Goal: Transaction & Acquisition: Purchase product/service

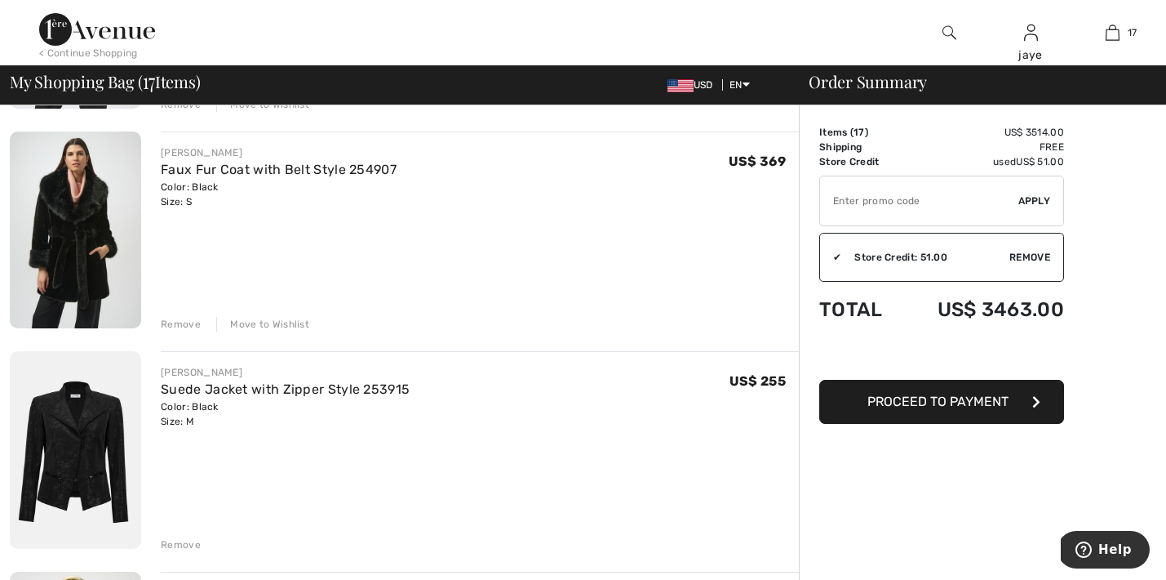
scroll to position [2090, 0]
click at [180, 544] on div "Remove" at bounding box center [181, 543] width 40 height 15
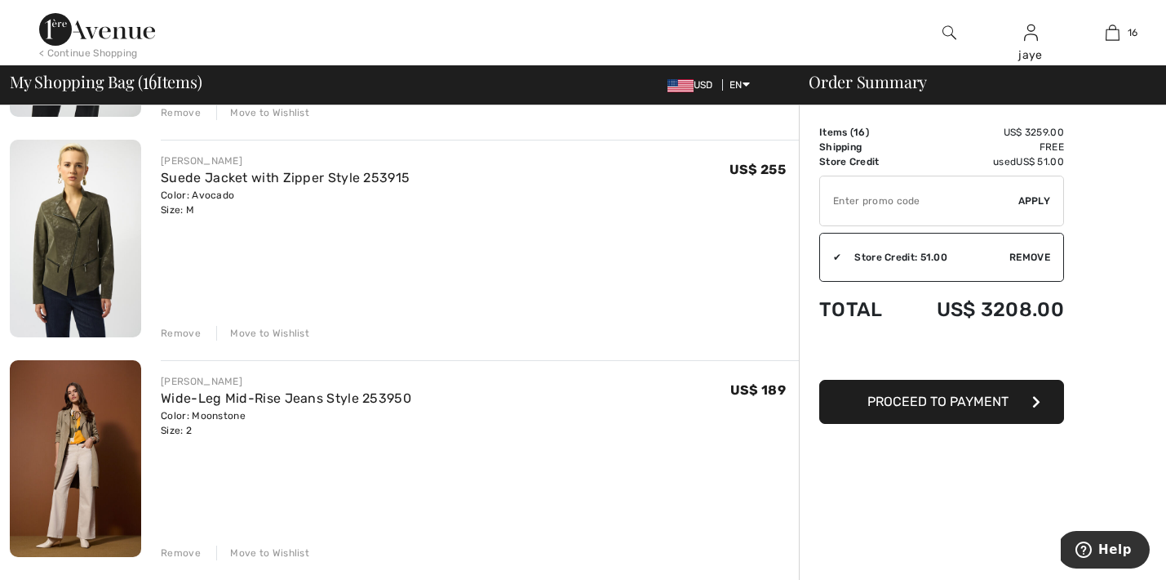
scroll to position [2306, 0]
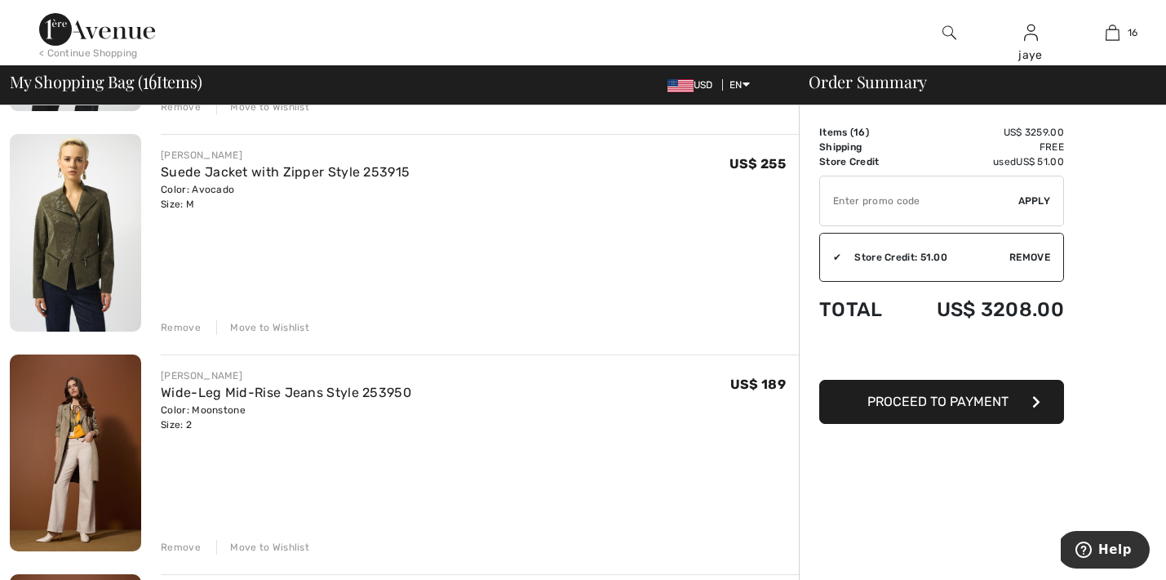
click at [292, 327] on div "Move to Wishlist" at bounding box center [262, 327] width 93 height 15
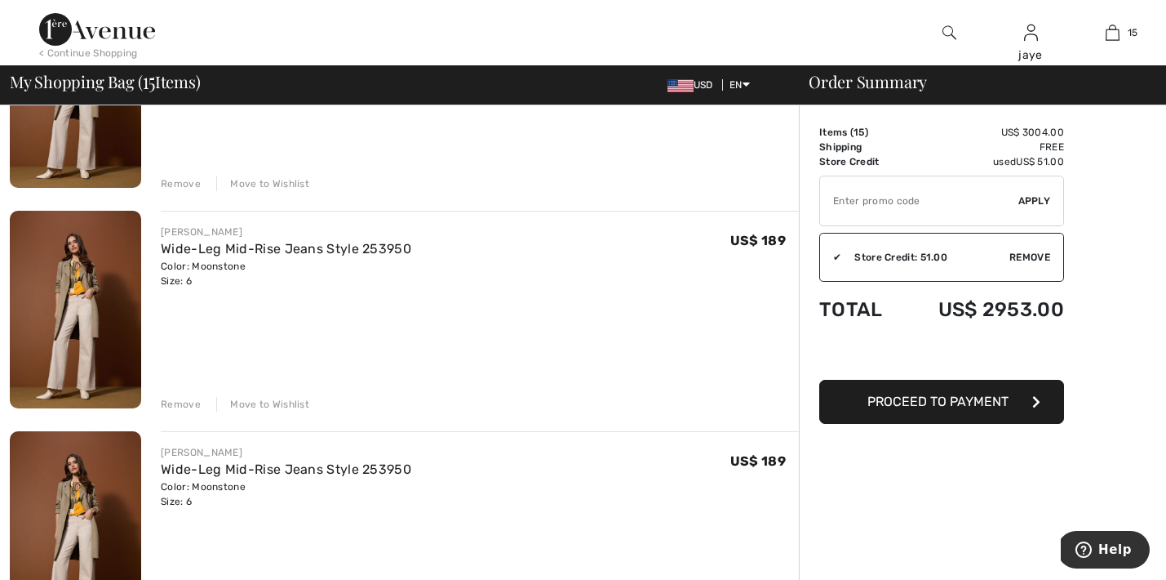
scroll to position [2893, 0]
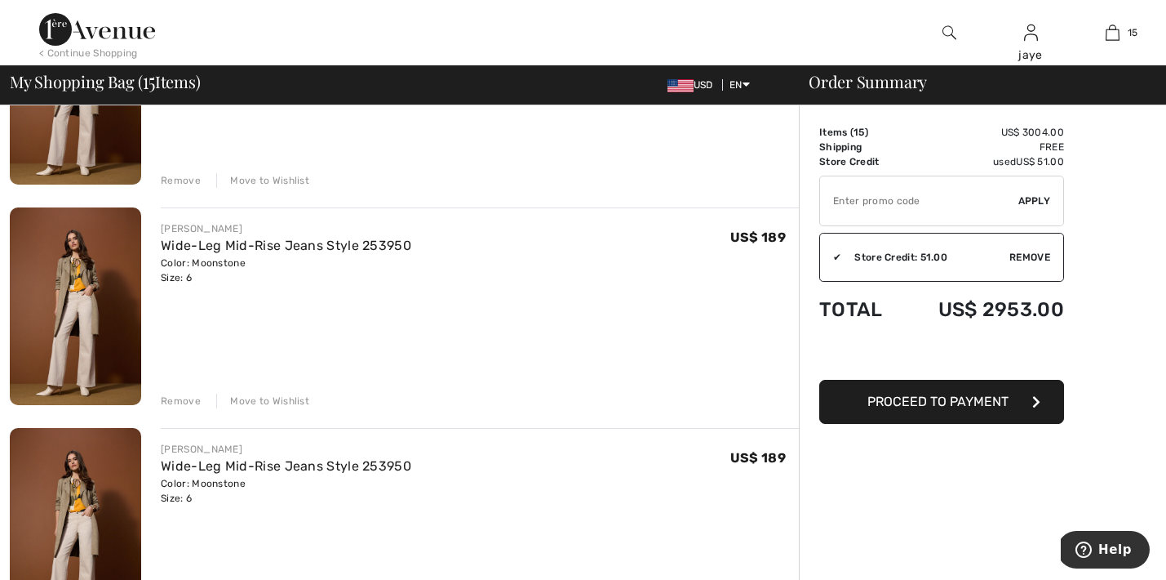
click at [262, 402] on div "Move to Wishlist" at bounding box center [262, 400] width 93 height 15
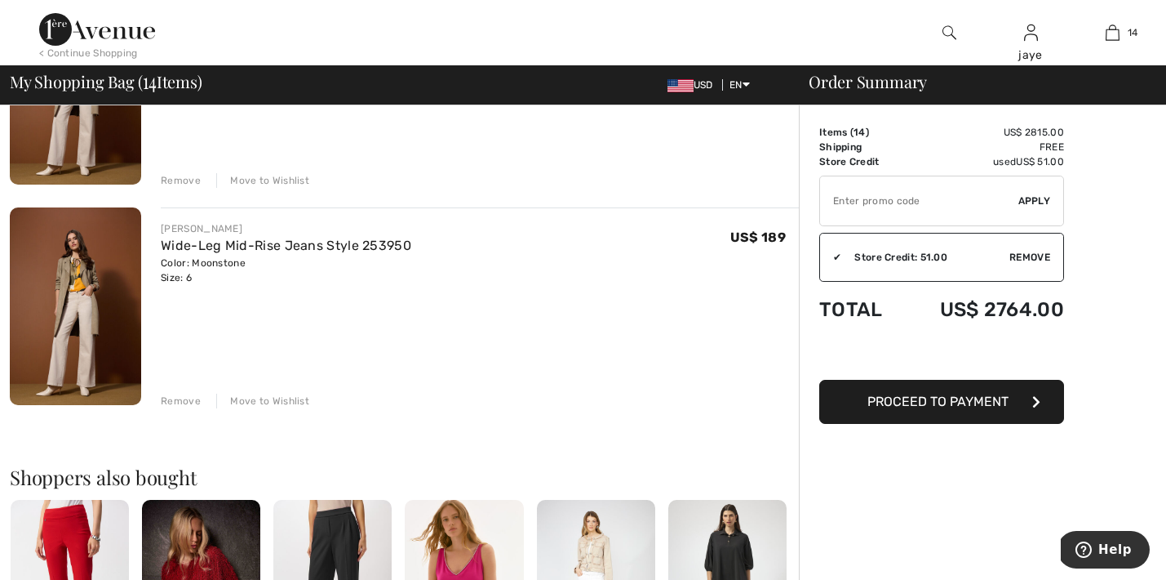
click at [264, 402] on div "Move to Wishlist" at bounding box center [262, 400] width 93 height 15
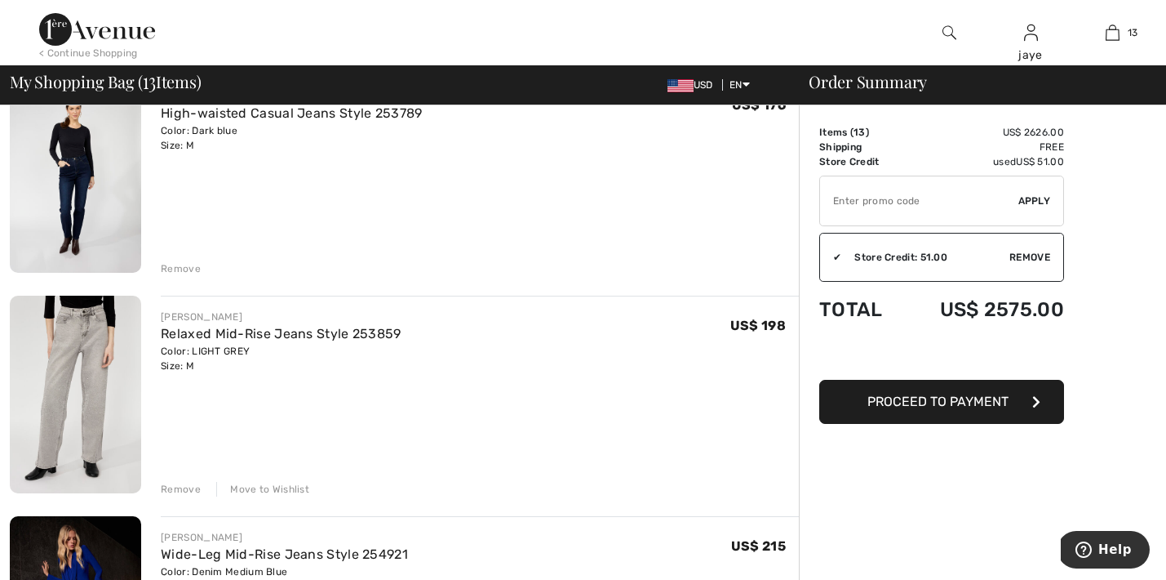
scroll to position [601, 0]
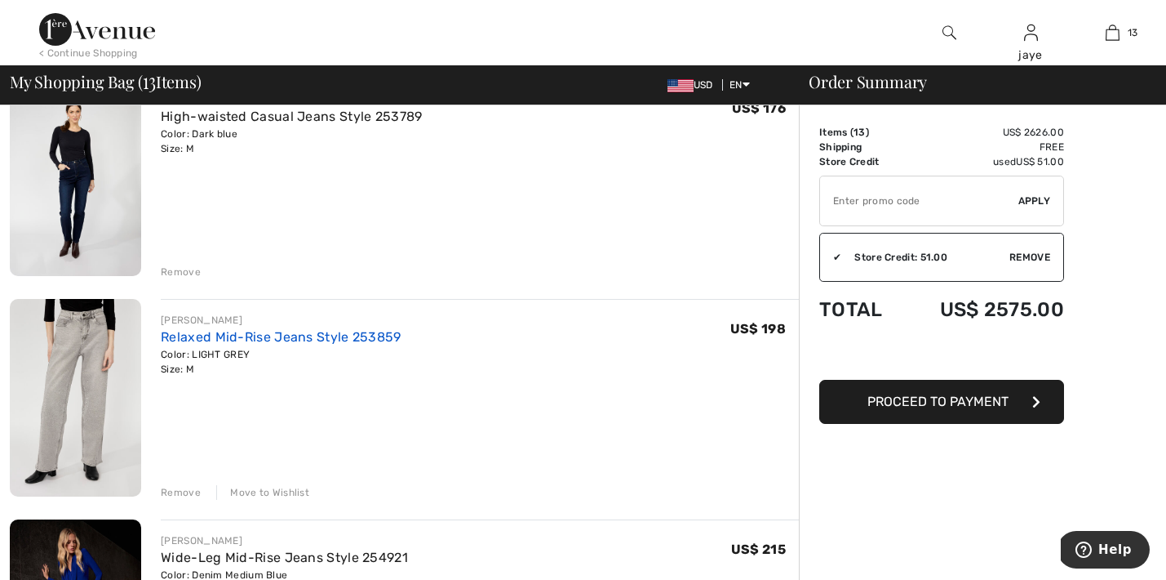
click at [313, 338] on link "Relaxed Mid-Rise Jeans Style 253859" at bounding box center [281, 337] width 241 height 16
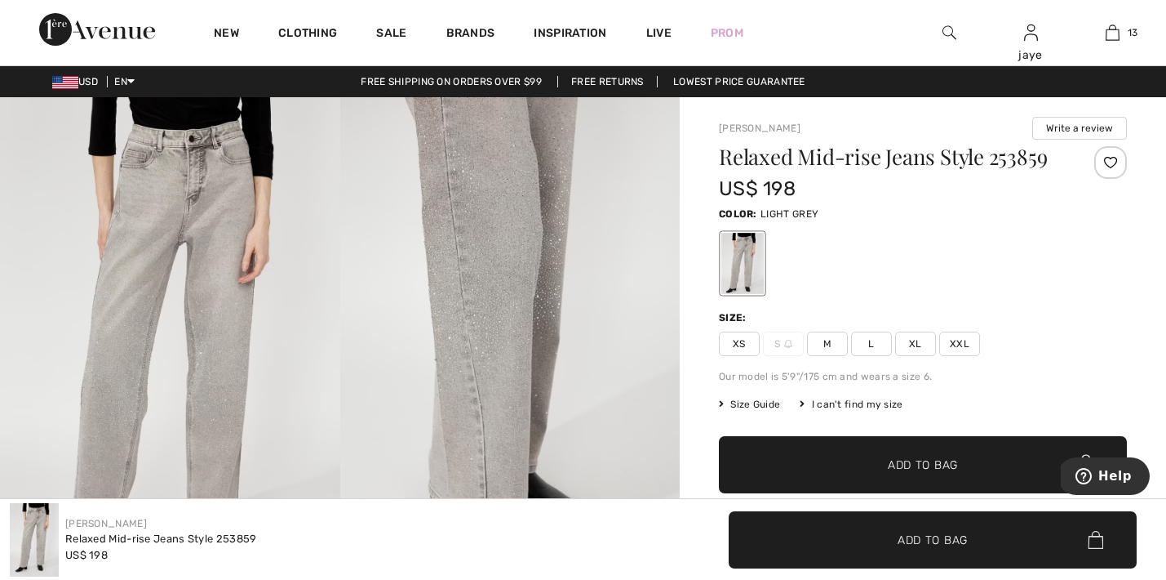
click at [481, 327] on img at bounding box center [510, 352] width 340 height 510
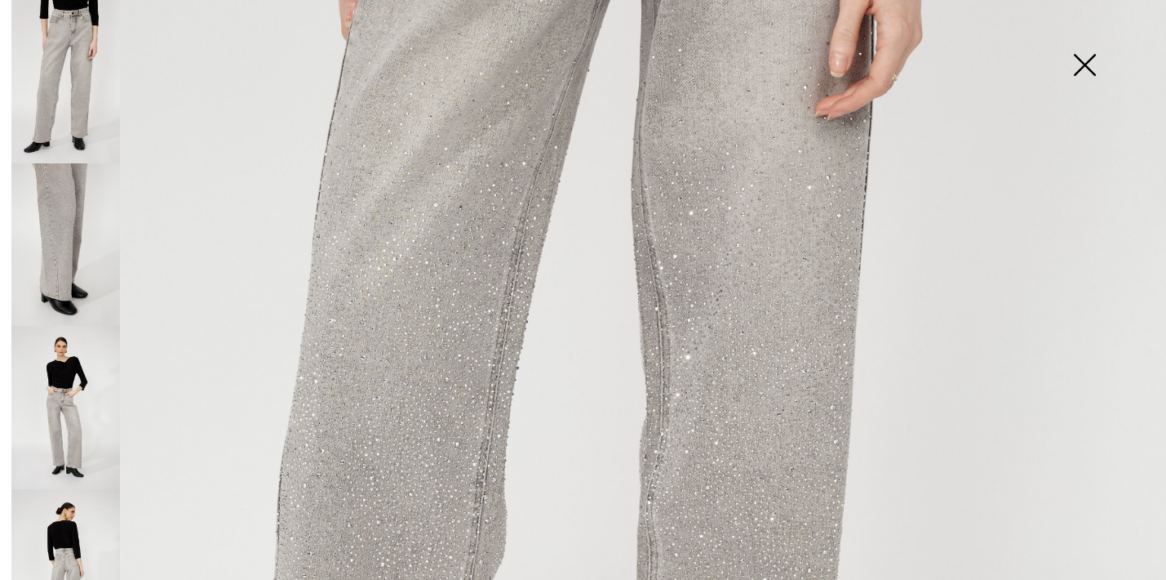
scroll to position [79, 0]
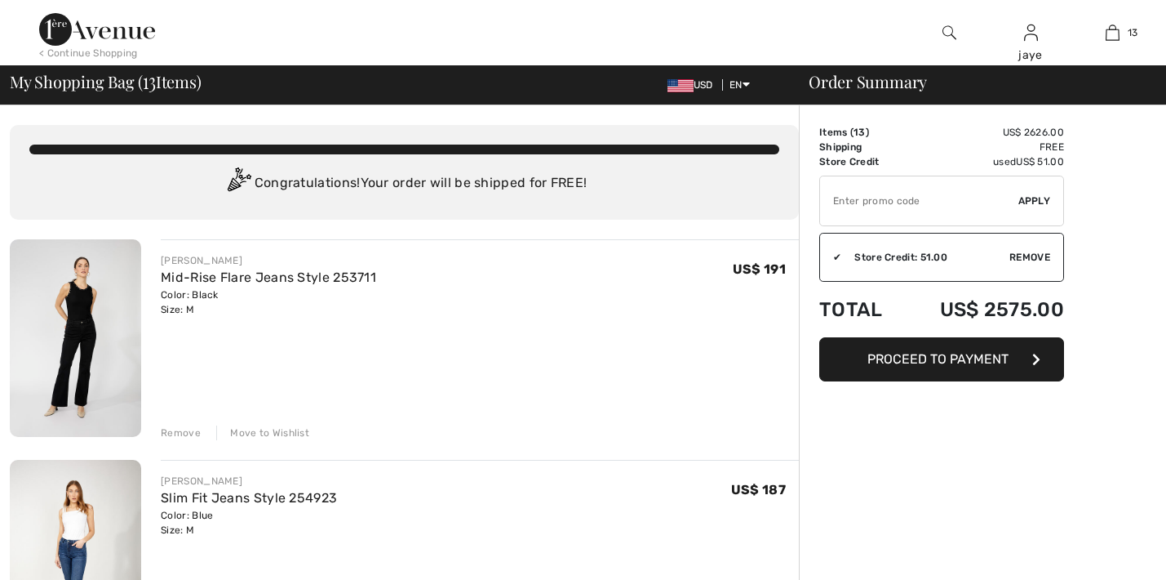
scroll to position [528, 0]
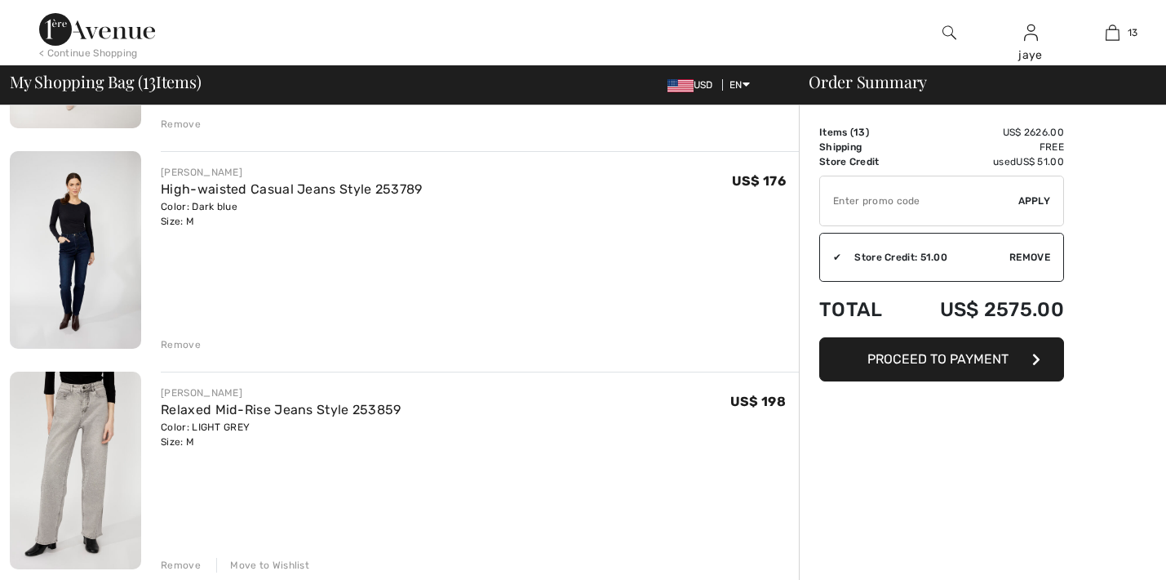
checkbox input "true"
click at [295, 562] on div "Move to Wishlist" at bounding box center [262, 565] width 93 height 15
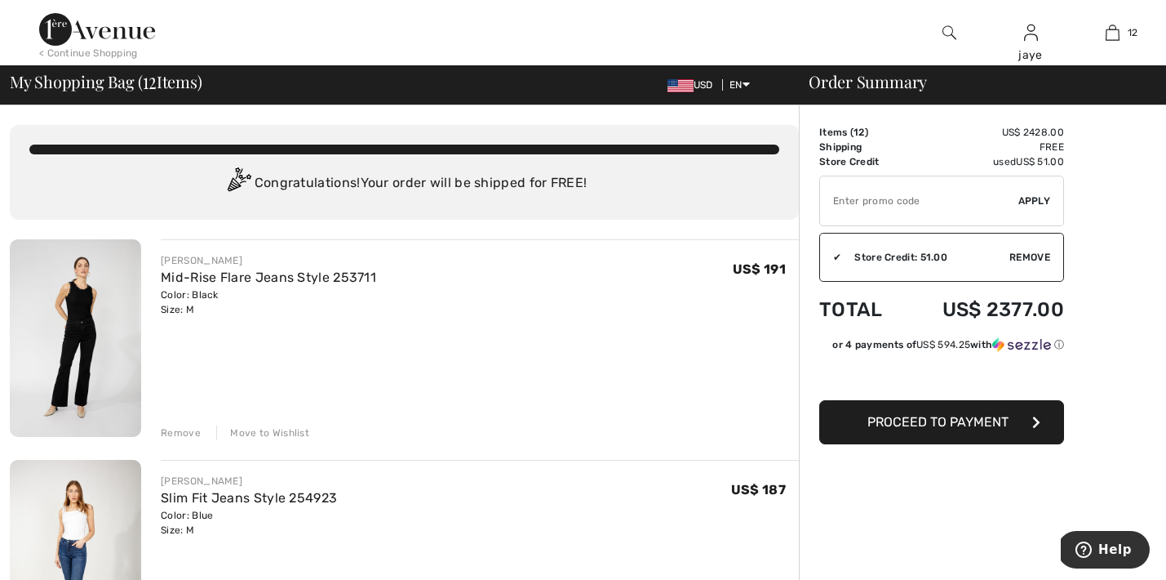
scroll to position [0, 0]
